Goal: Task Accomplishment & Management: Complete application form

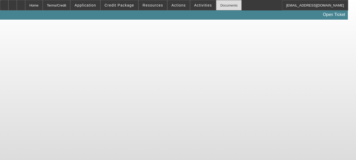
click at [220, 2] on div "Documents" at bounding box center [229, 5] width 26 height 10
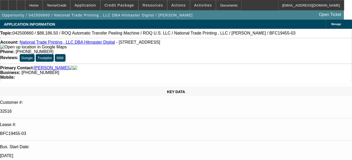
select select "0"
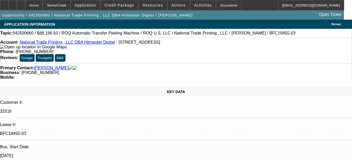
select select "0"
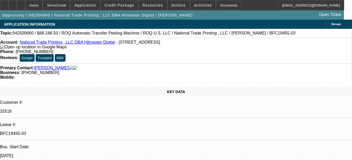
select select "0"
select select "1"
select select "6"
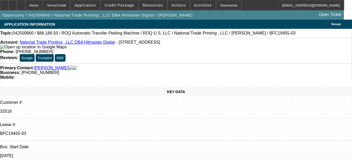
select select "1"
select select "6"
select select "1"
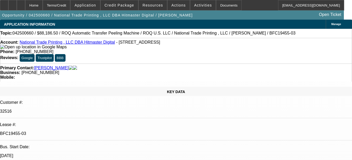
select select "6"
select select "1"
select select "6"
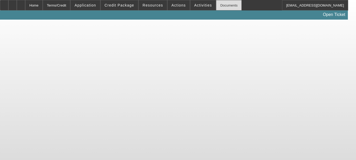
click at [221, 3] on div "Documents" at bounding box center [229, 5] width 26 height 10
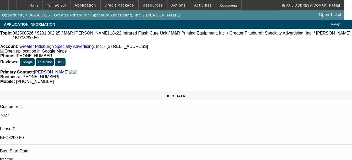
select select "0"
select select "2"
select select "0"
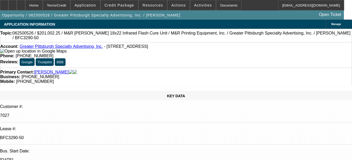
select select "0"
select select "2"
select select "0"
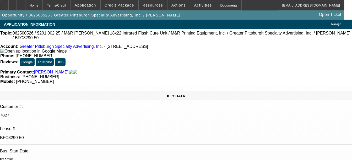
select select "0"
select select "2"
select select "0"
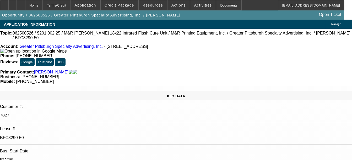
select select "2"
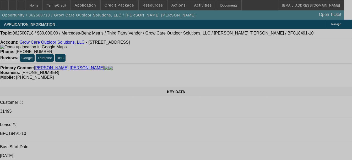
select select "0"
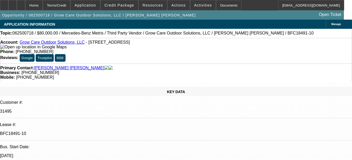
select select "0"
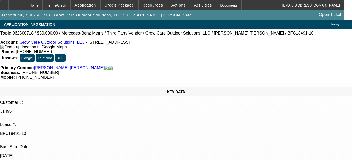
select select "0"
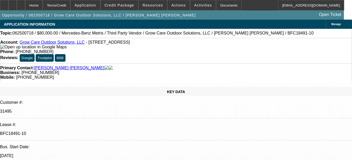
select select "0"
select select "1"
select select "6"
select select "1"
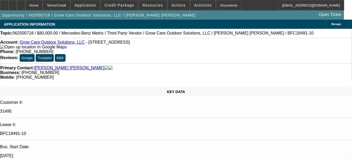
select select "1"
select select "6"
select select "1"
select select "6"
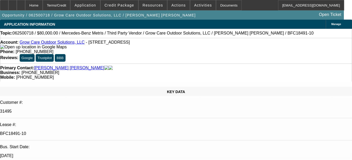
select select "1"
select select "6"
click at [218, 6] on div "Documents" at bounding box center [229, 5] width 26 height 10
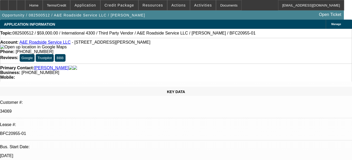
select select "0"
select select "0.1"
select select "0"
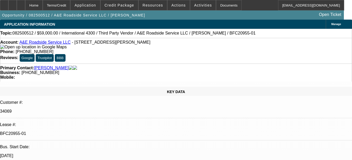
select select "0.1"
select select "1"
select select "4"
select select "1"
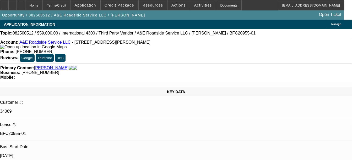
select select "1"
select select "4"
click at [223, 6] on div "Documents" at bounding box center [229, 5] width 26 height 10
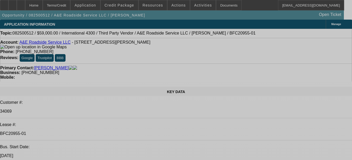
select select "0"
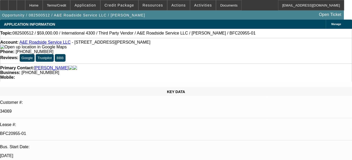
select select "0"
select select "0.1"
select select "0"
select select "0.1"
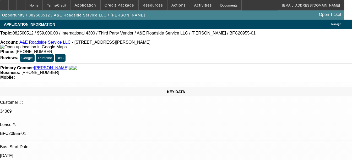
select select "1"
select select "4"
select select "1"
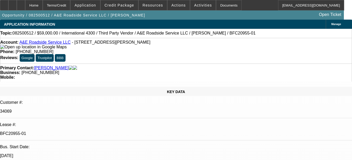
select select "4"
click at [219, 7] on div "Documents" at bounding box center [229, 5] width 26 height 10
